Goal: Information Seeking & Learning: Learn about a topic

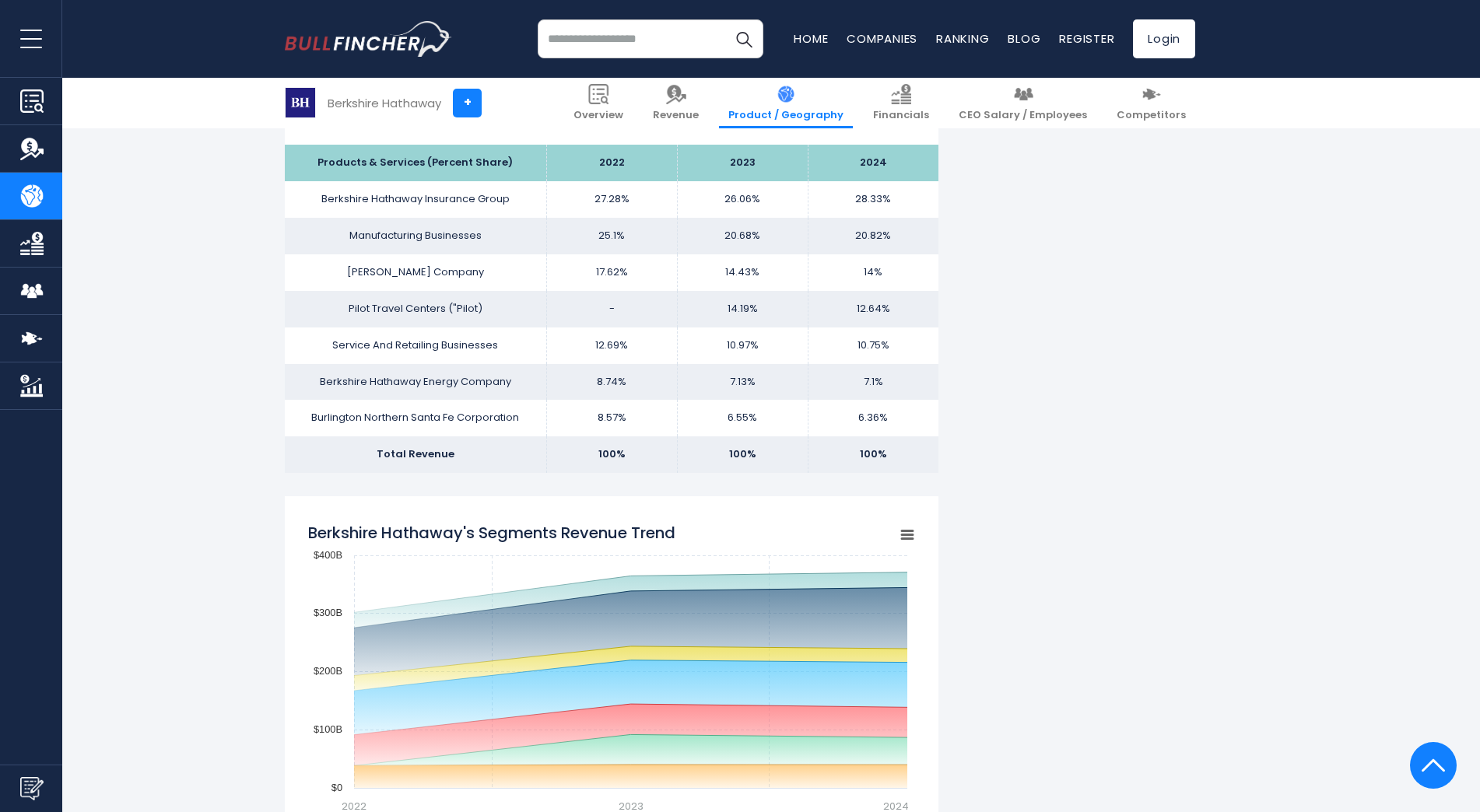
scroll to position [1012, 0]
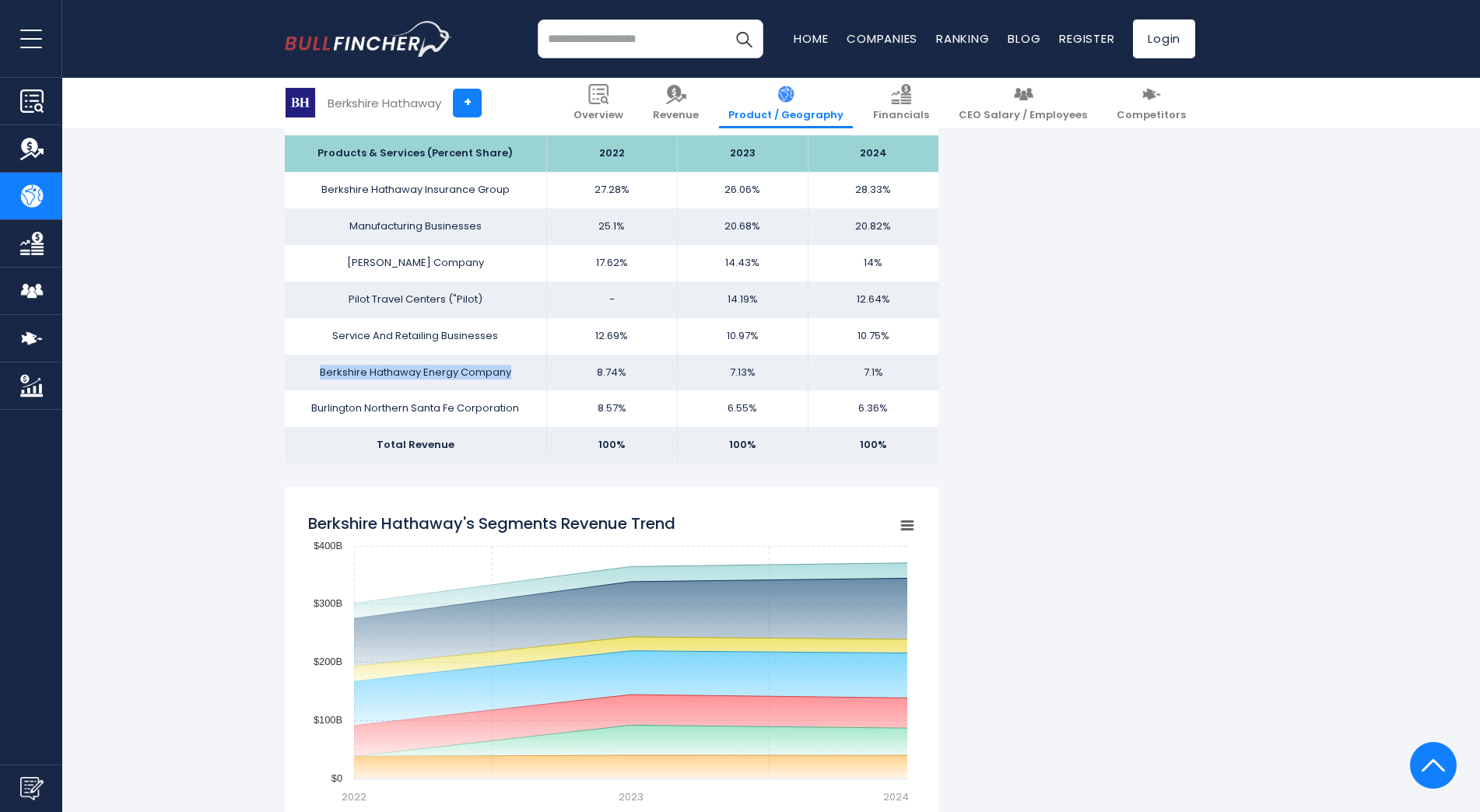
drag, startPoint x: 304, startPoint y: 375, endPoint x: 544, endPoint y: 365, distance: 240.2
click at [544, 365] on td "Berkshire Hathaway Energy Company" at bounding box center [416, 373] width 261 height 36
drag, startPoint x: 544, startPoint y: 365, endPoint x: 475, endPoint y: 366, distance: 69.0
drag, startPoint x: 475, startPoint y: 366, endPoint x: 235, endPoint y: 264, distance: 260.8
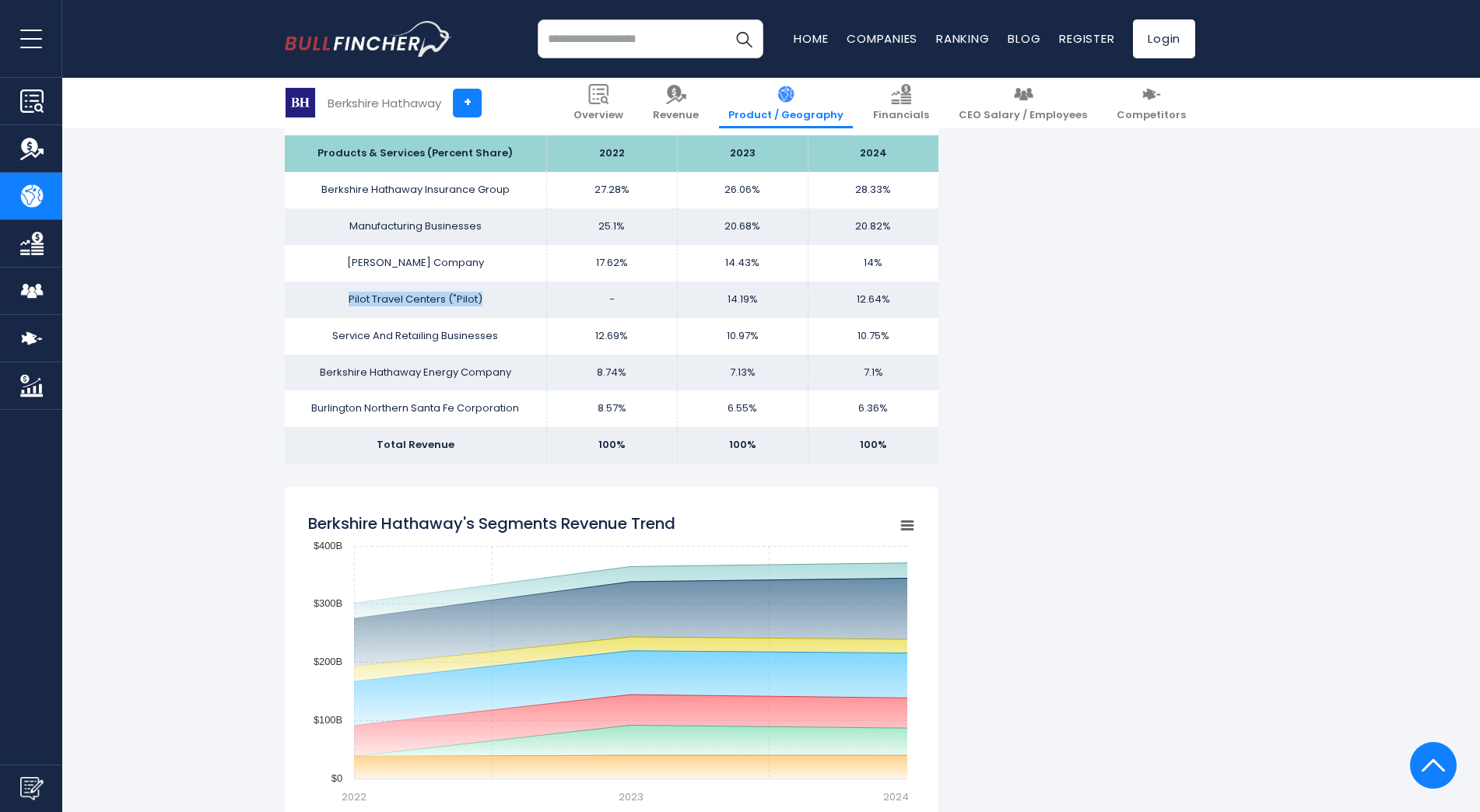
drag, startPoint x: 341, startPoint y: 290, endPoint x: 524, endPoint y: 290, distance: 183.0
click at [524, 290] on td "Pilot Travel Centers ("Pilot)" at bounding box center [416, 300] width 261 height 36
drag, startPoint x: 524, startPoint y: 290, endPoint x: 509, endPoint y: 331, distance: 43.7
click at [513, 331] on td "Service And Retailing Businesses" at bounding box center [416, 337] width 261 height 36
